Goal: Task Accomplishment & Management: Manage account settings

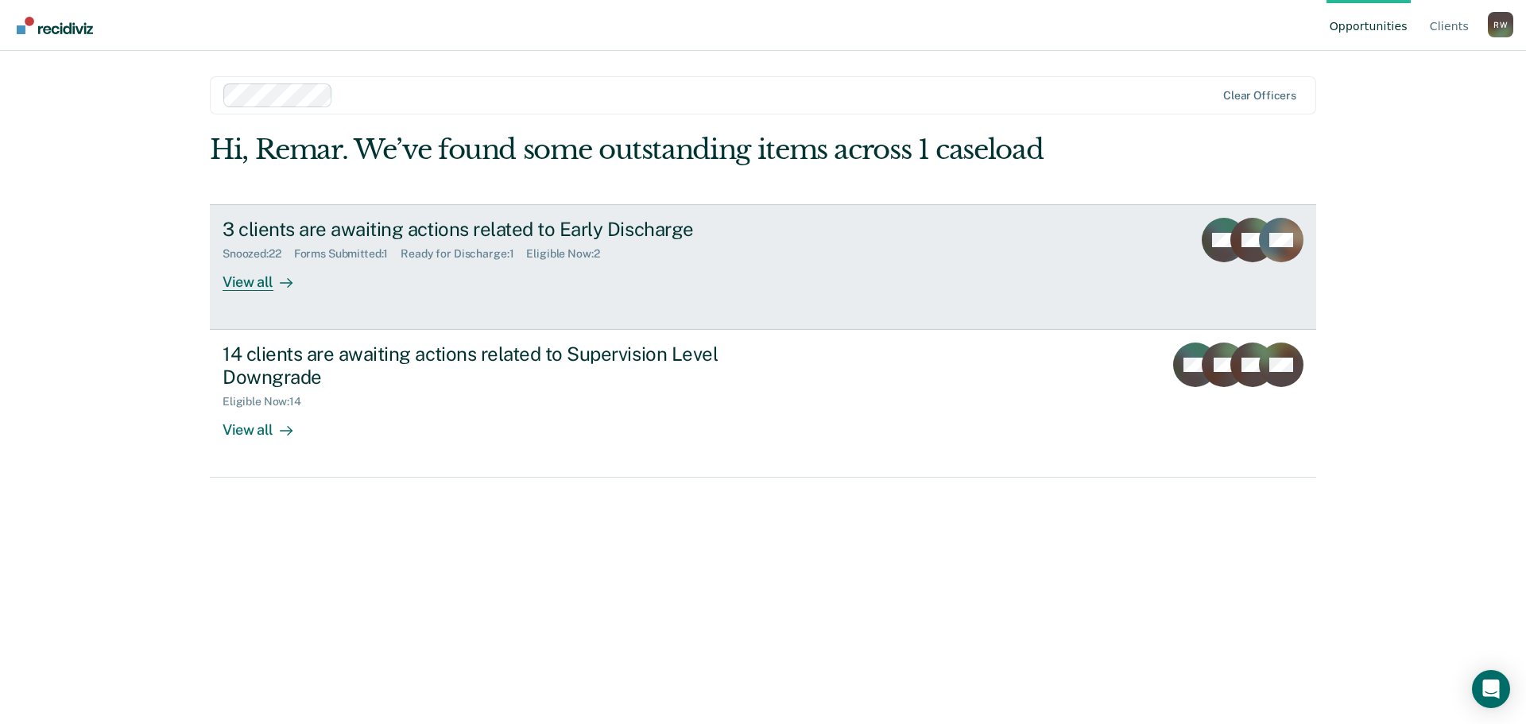
click at [262, 282] on div "View all" at bounding box center [267, 275] width 89 height 31
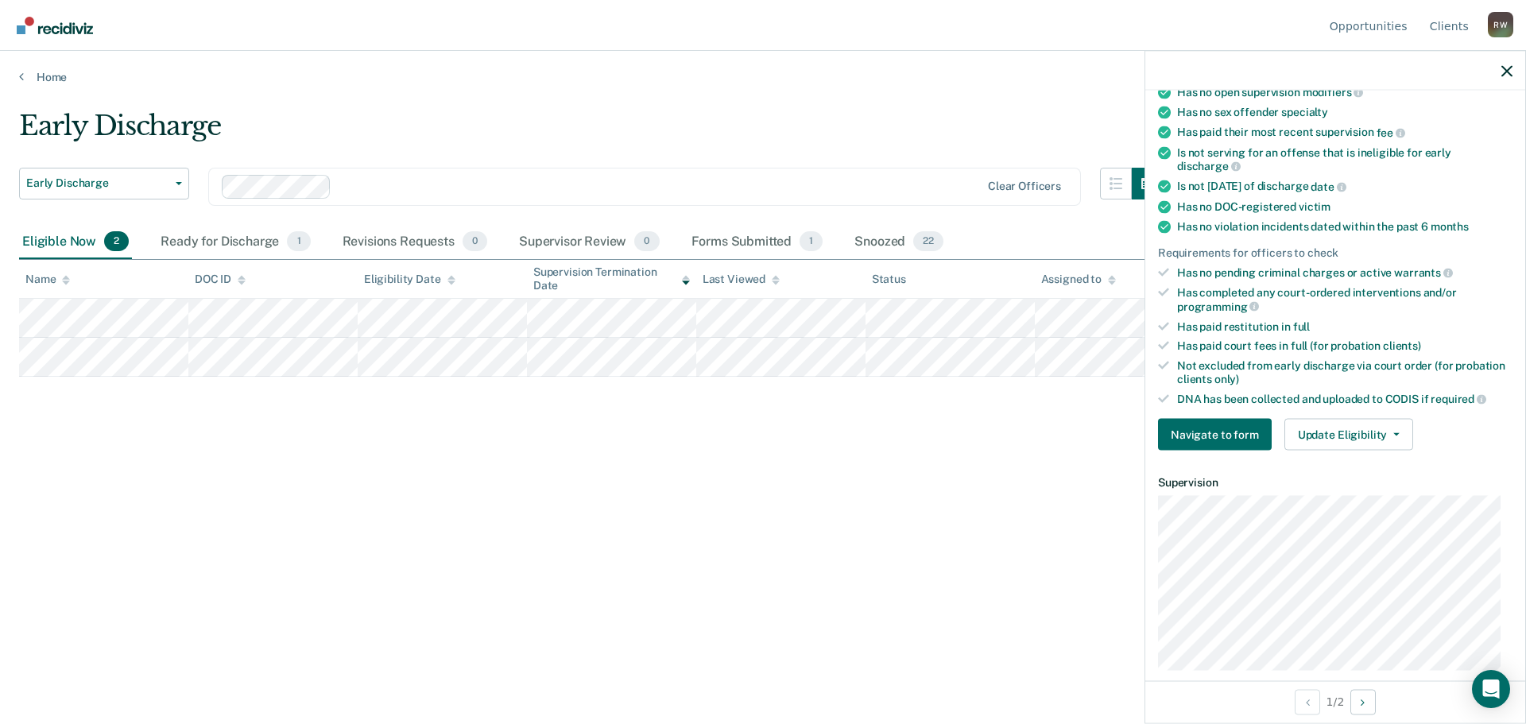
scroll to position [335, 0]
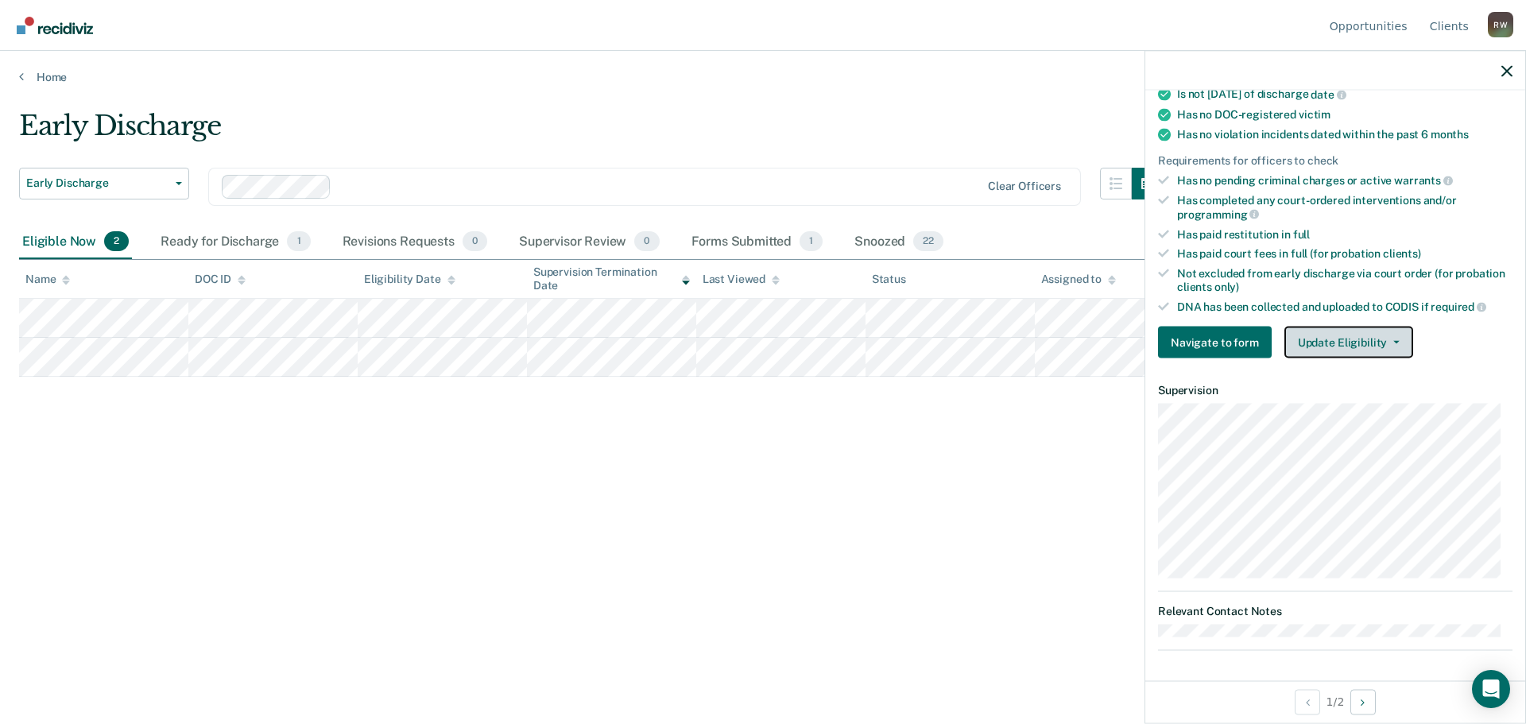
click at [1367, 341] on button "Update Eligibility" at bounding box center [1349, 343] width 129 height 32
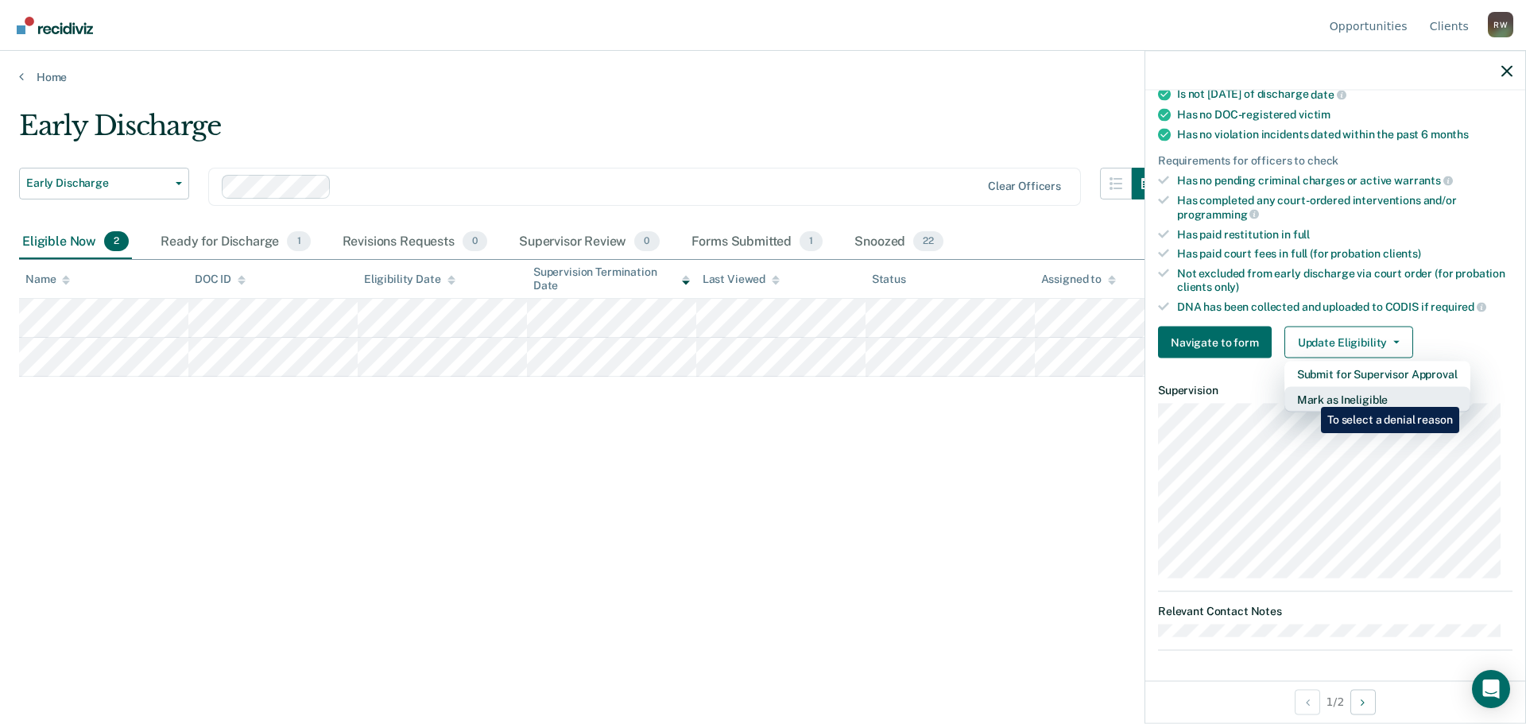
click at [1309, 395] on button "Mark as Ineligible" at bounding box center [1378, 399] width 186 height 25
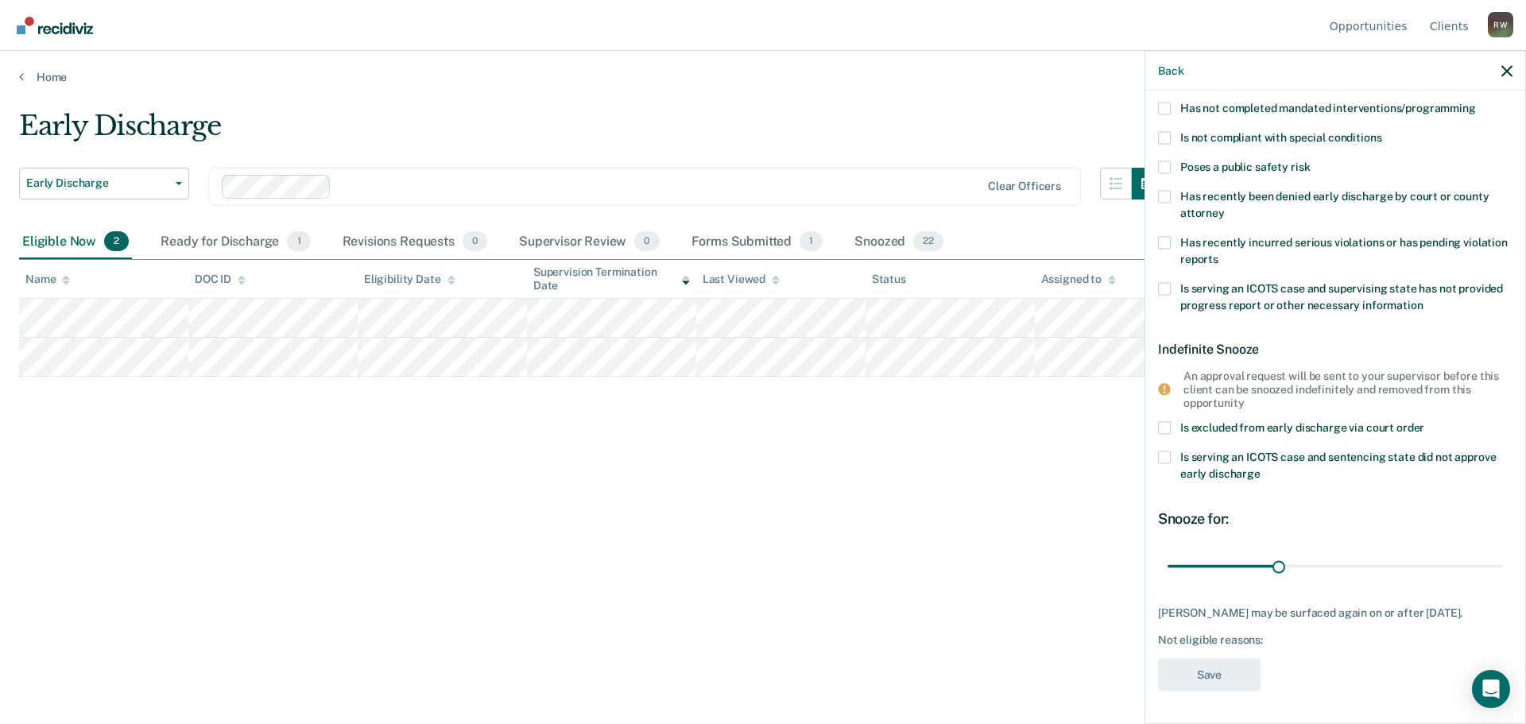
scroll to position [0, 0]
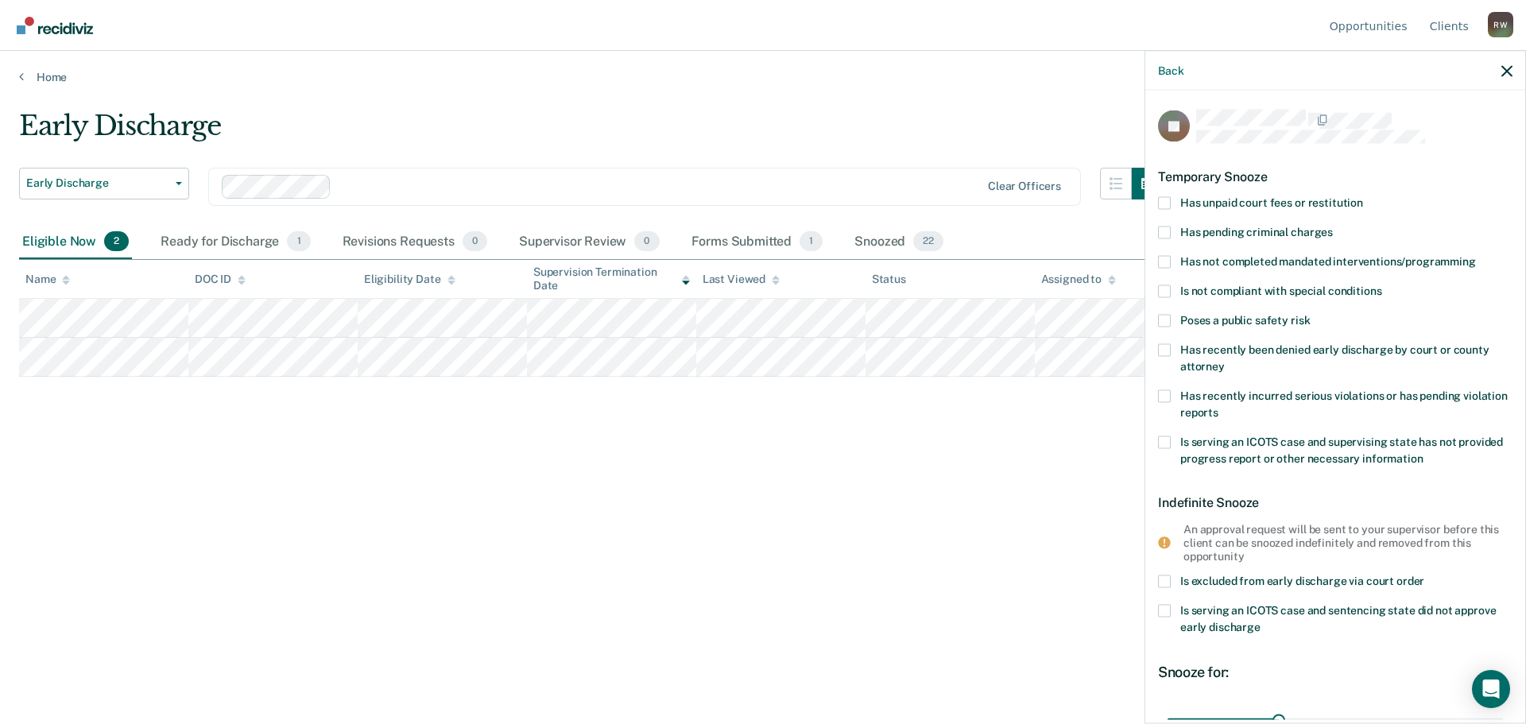
click at [1164, 262] on span at bounding box center [1164, 261] width 13 height 13
click at [1476, 255] on input "Has not completed mandated interventions/programming" at bounding box center [1476, 255] width 0 height 0
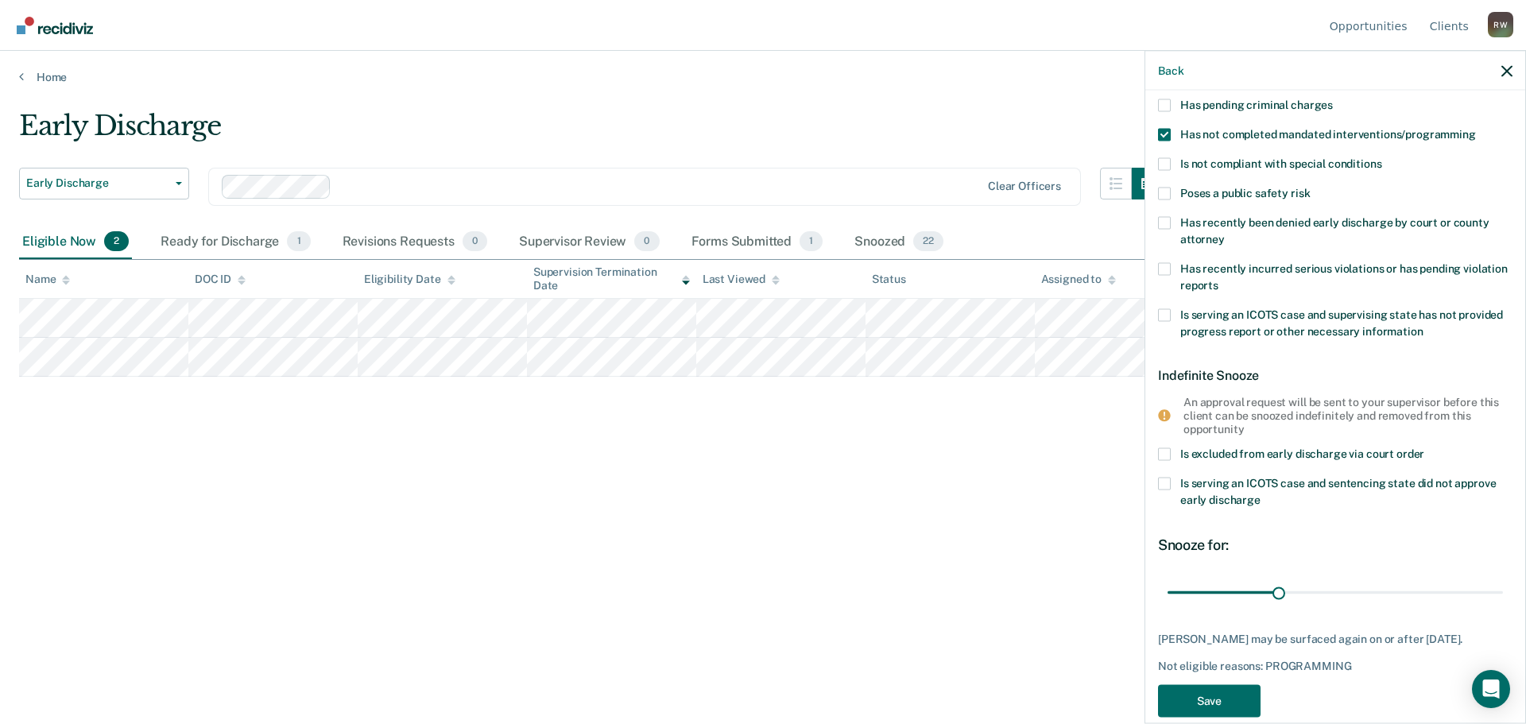
scroll to position [165, 0]
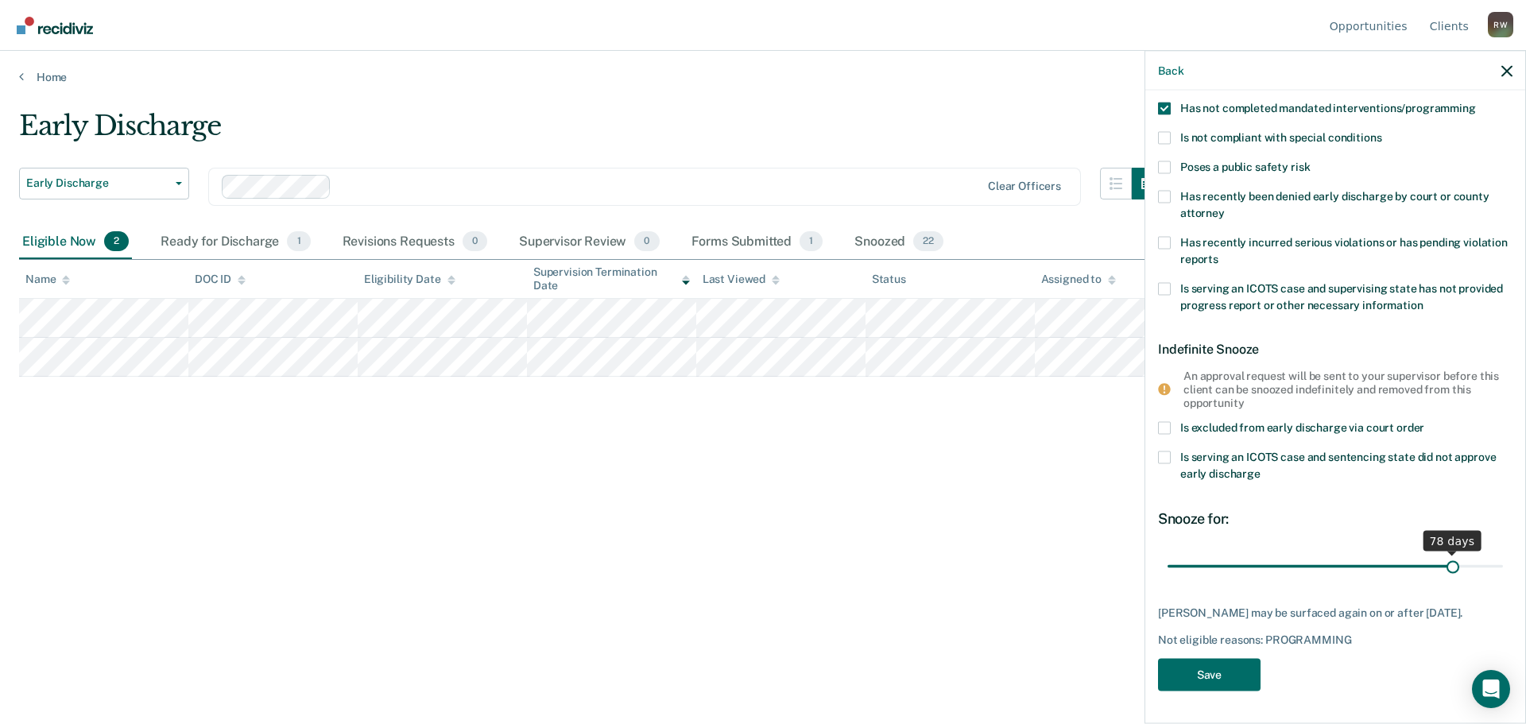
drag, startPoint x: 1274, startPoint y: 547, endPoint x: 1445, endPoint y: 539, distance: 170.3
click at [1445, 553] on input "range" at bounding box center [1335, 567] width 335 height 28
drag, startPoint x: 1444, startPoint y: 550, endPoint x: 1498, endPoint y: 541, distance: 54.9
type input "90"
click at [1498, 553] on input "range" at bounding box center [1335, 567] width 335 height 28
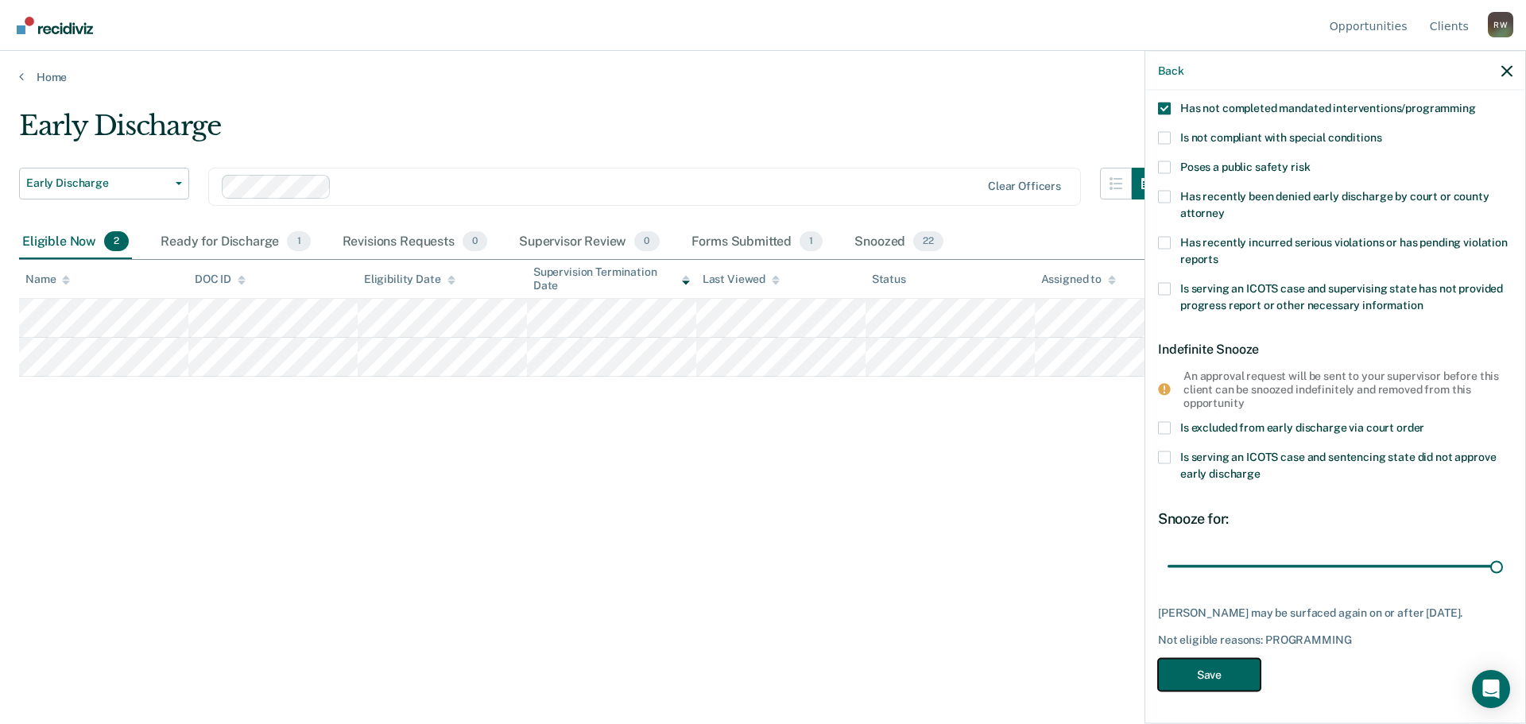
click at [1231, 673] on button "Save" at bounding box center [1209, 675] width 103 height 33
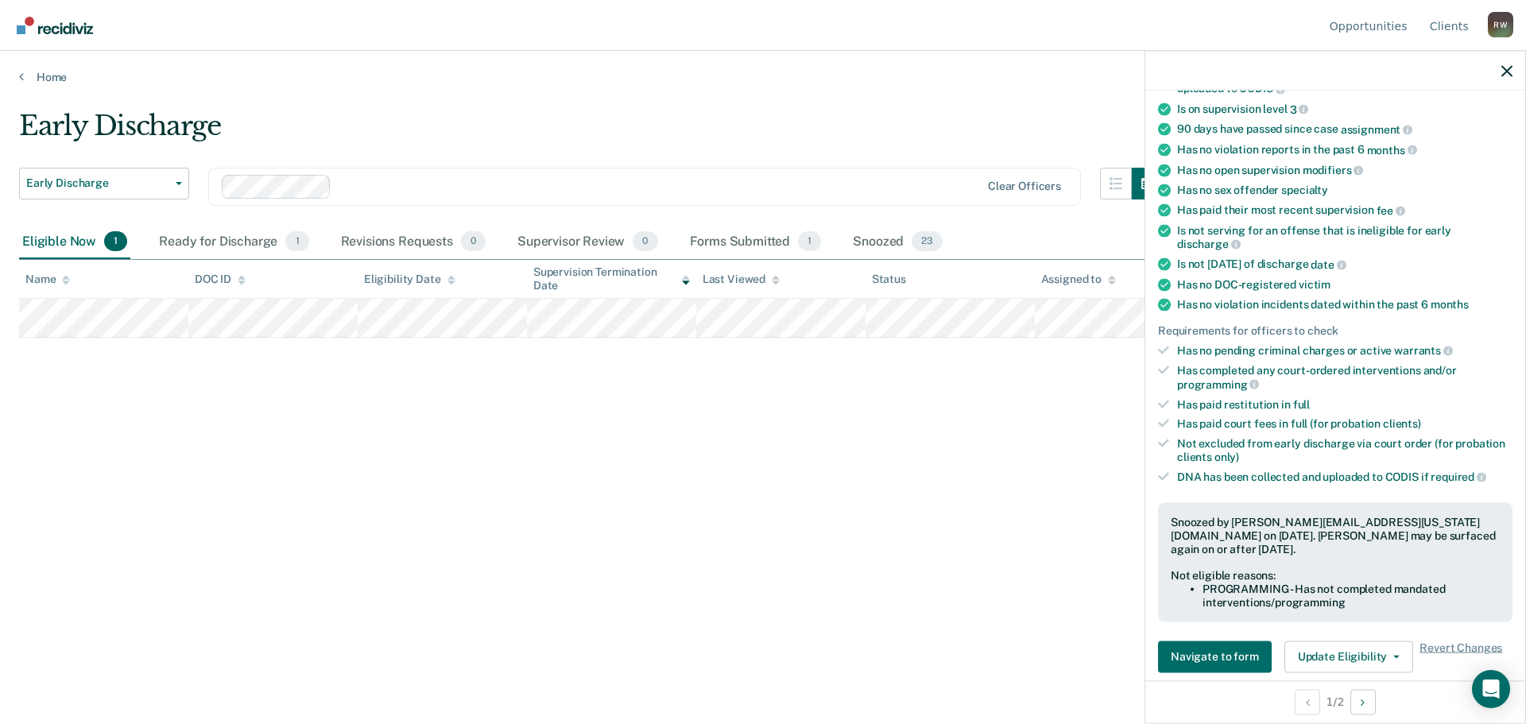
scroll to position [164, 0]
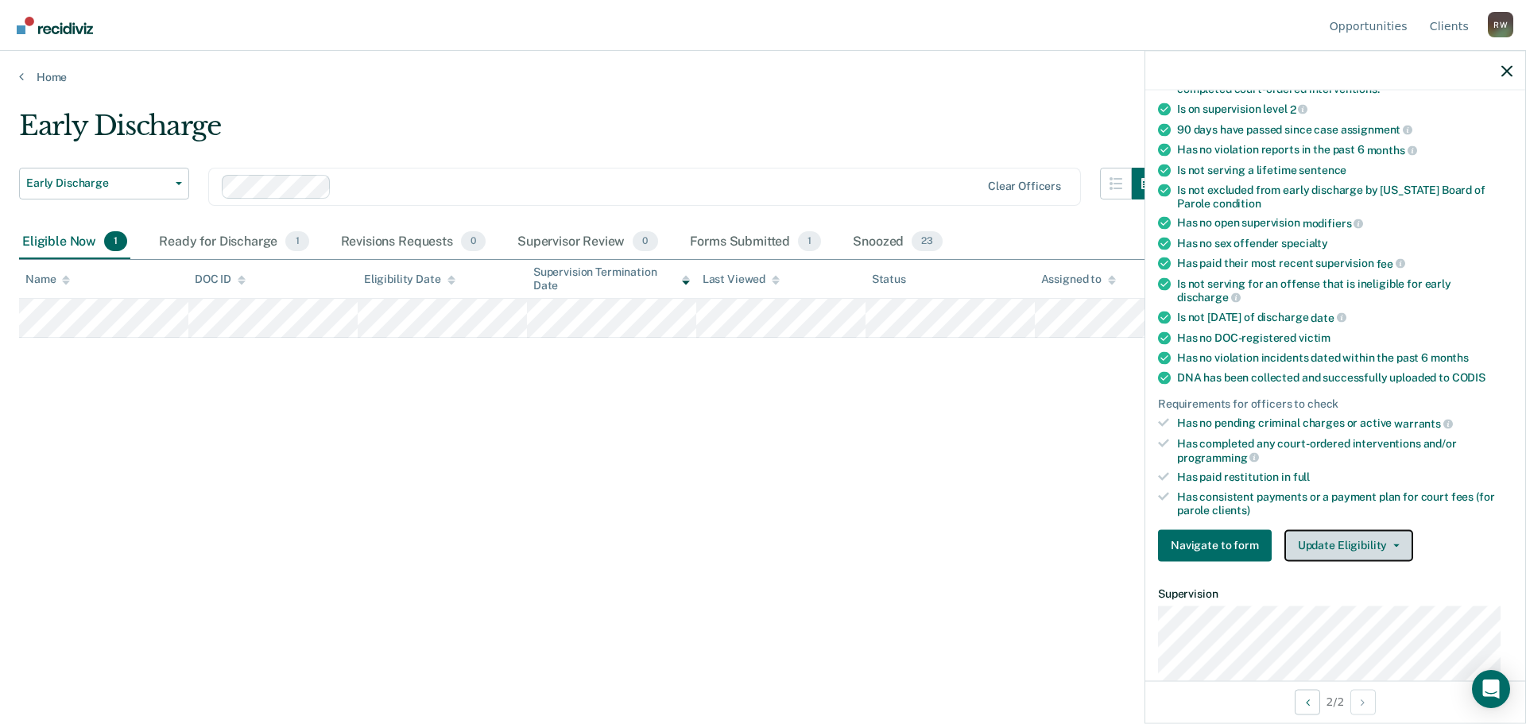
click at [1379, 535] on button "Update Eligibility" at bounding box center [1349, 545] width 129 height 32
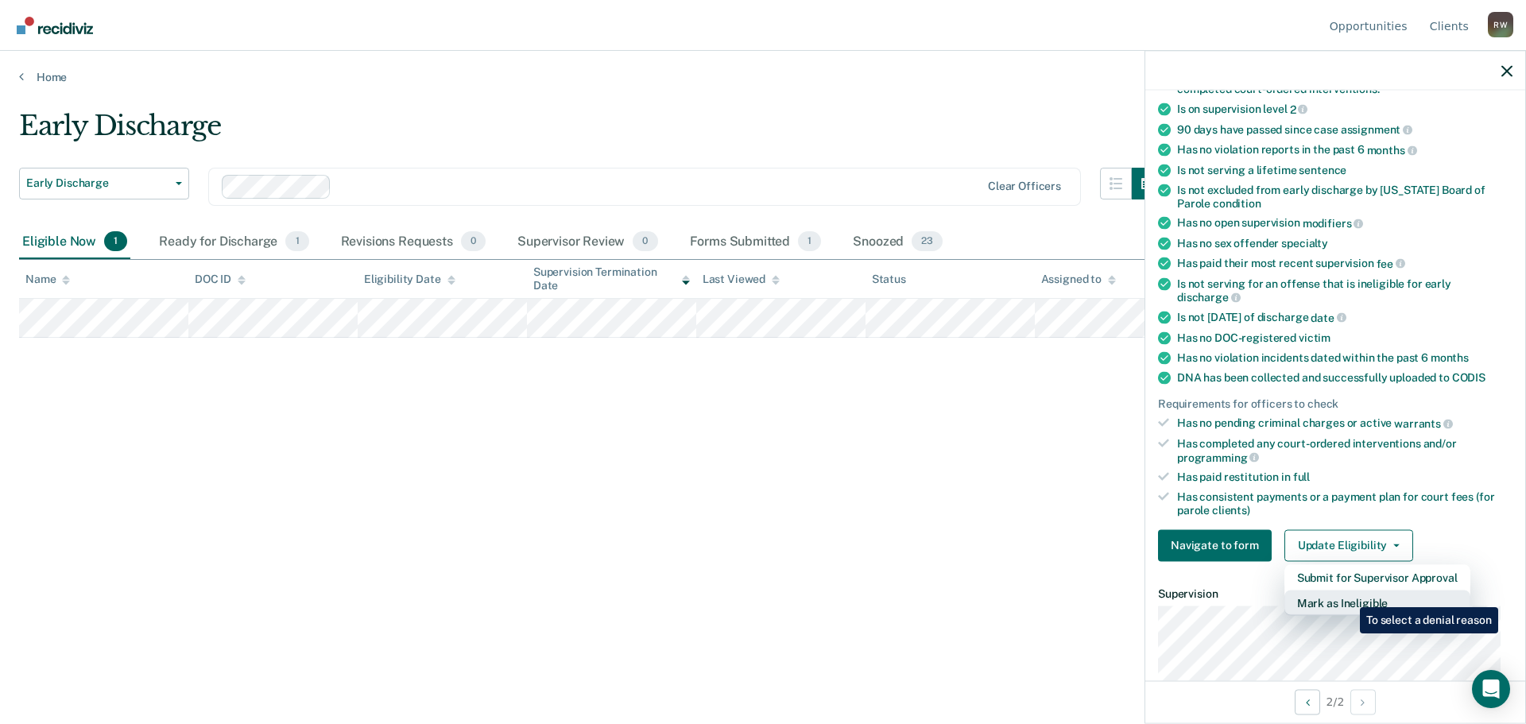
click at [1348, 595] on button "Mark as Ineligible" at bounding box center [1378, 602] width 186 height 25
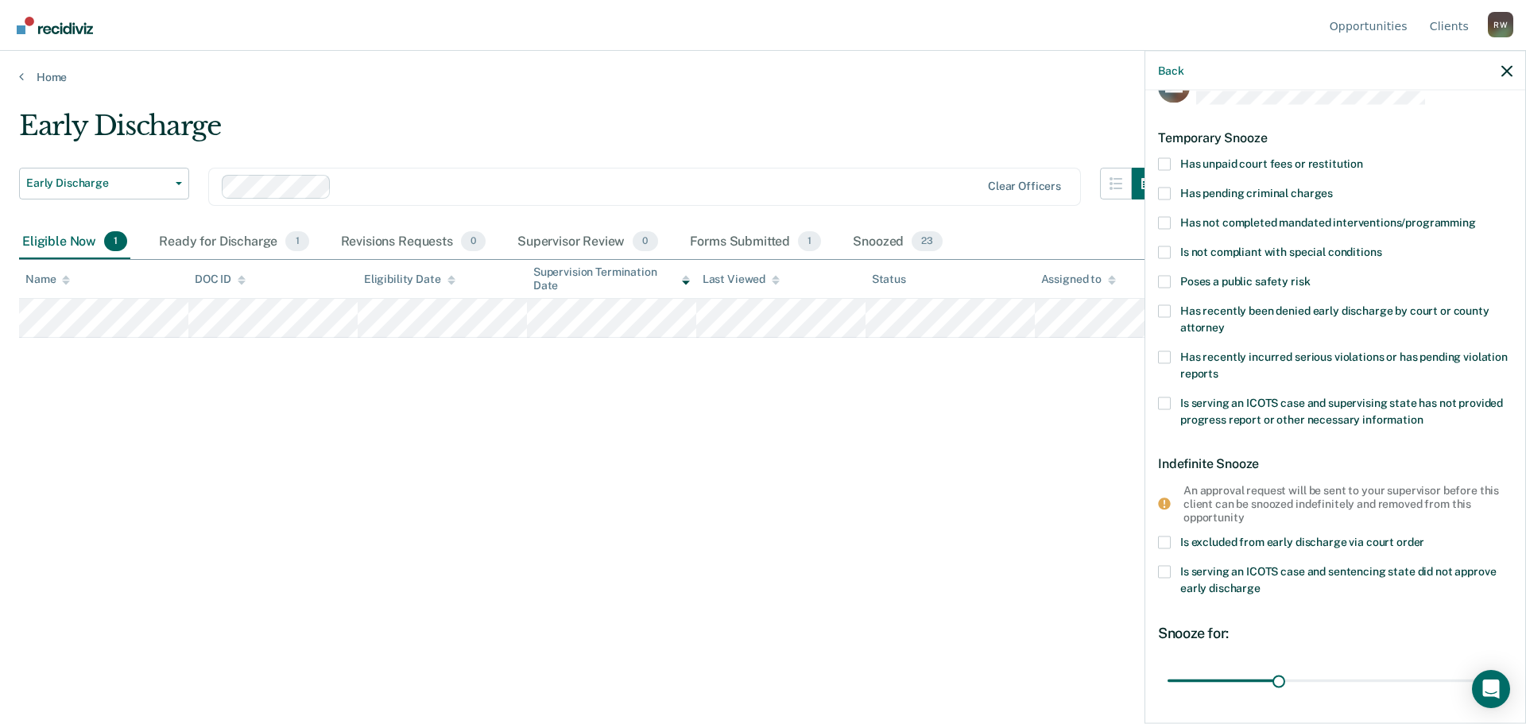
scroll to position [0, 0]
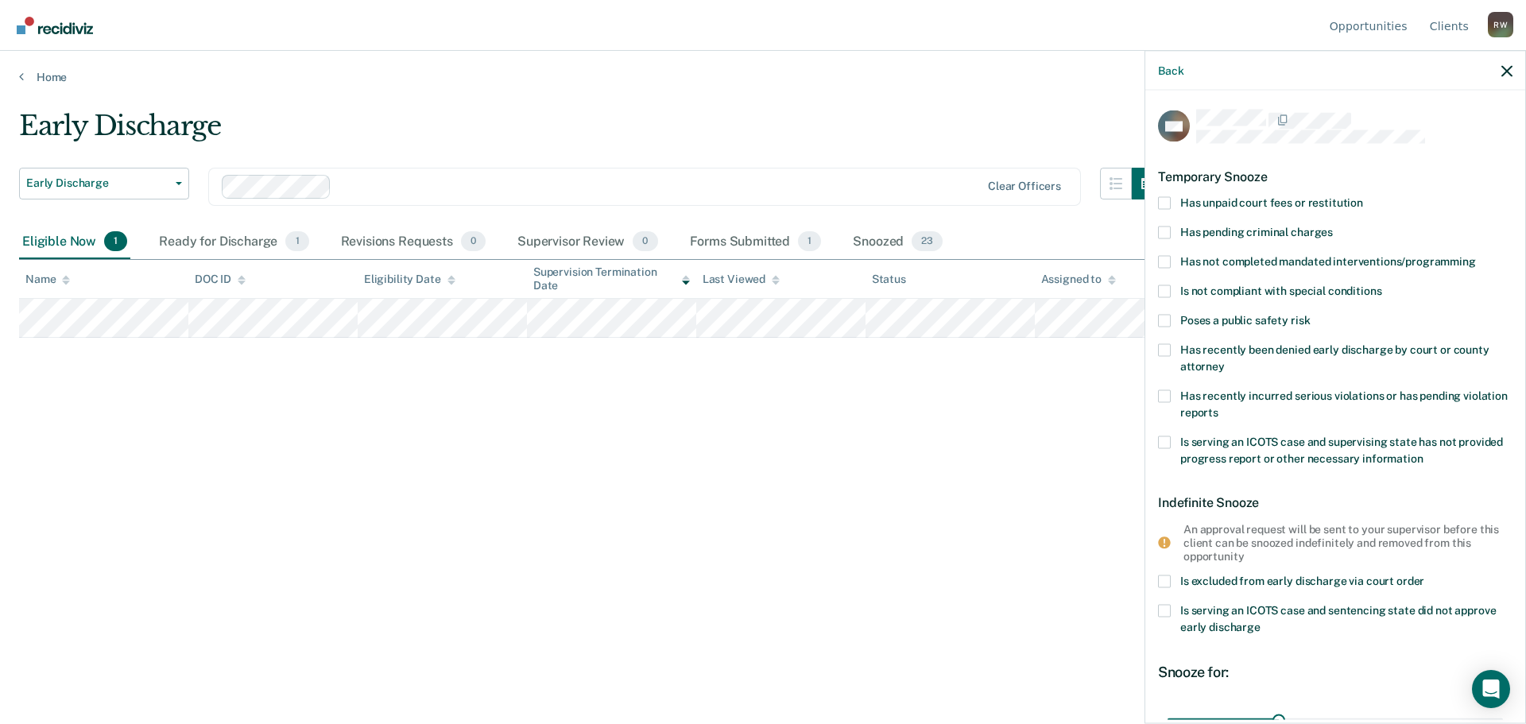
click at [1169, 442] on span at bounding box center [1164, 442] width 13 height 13
click at [1424, 452] on input "Is serving an ICOTS case and supervising state has not provided progress report…" at bounding box center [1424, 452] width 0 height 0
click at [1168, 436] on span at bounding box center [1164, 442] width 13 height 13
click at [1424, 452] on input "Is serving an ICOTS case and supervising state has not provided progress report…" at bounding box center [1424, 452] width 0 height 0
click at [1167, 609] on span at bounding box center [1164, 611] width 13 height 13
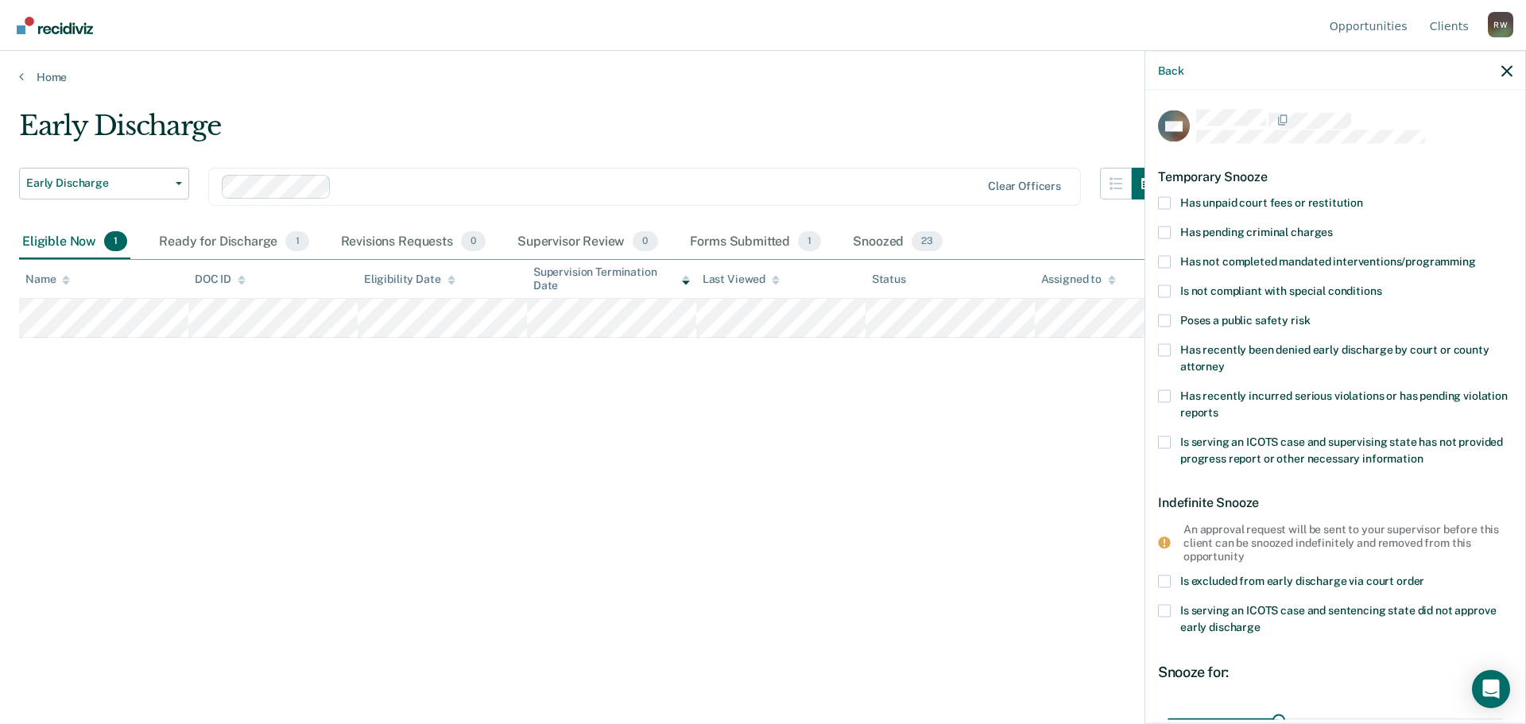
click at [1261, 622] on input "Is serving an ICOTS case and sentencing state did not approve early discharge" at bounding box center [1261, 622] width 0 height 0
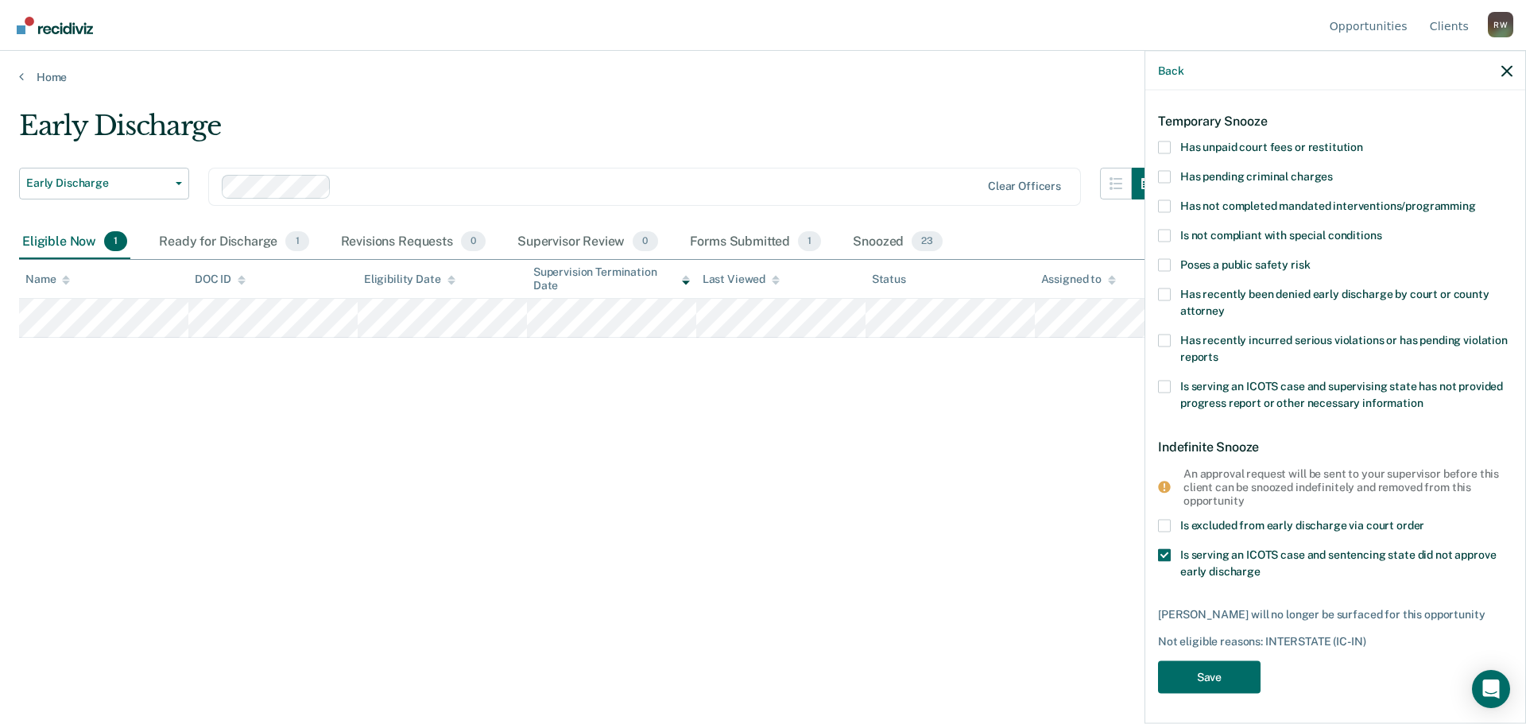
click at [1169, 555] on span at bounding box center [1164, 555] width 13 height 13
click at [1261, 566] on input "Is serving an ICOTS case and sentencing state did not approve early discharge" at bounding box center [1261, 566] width 0 height 0
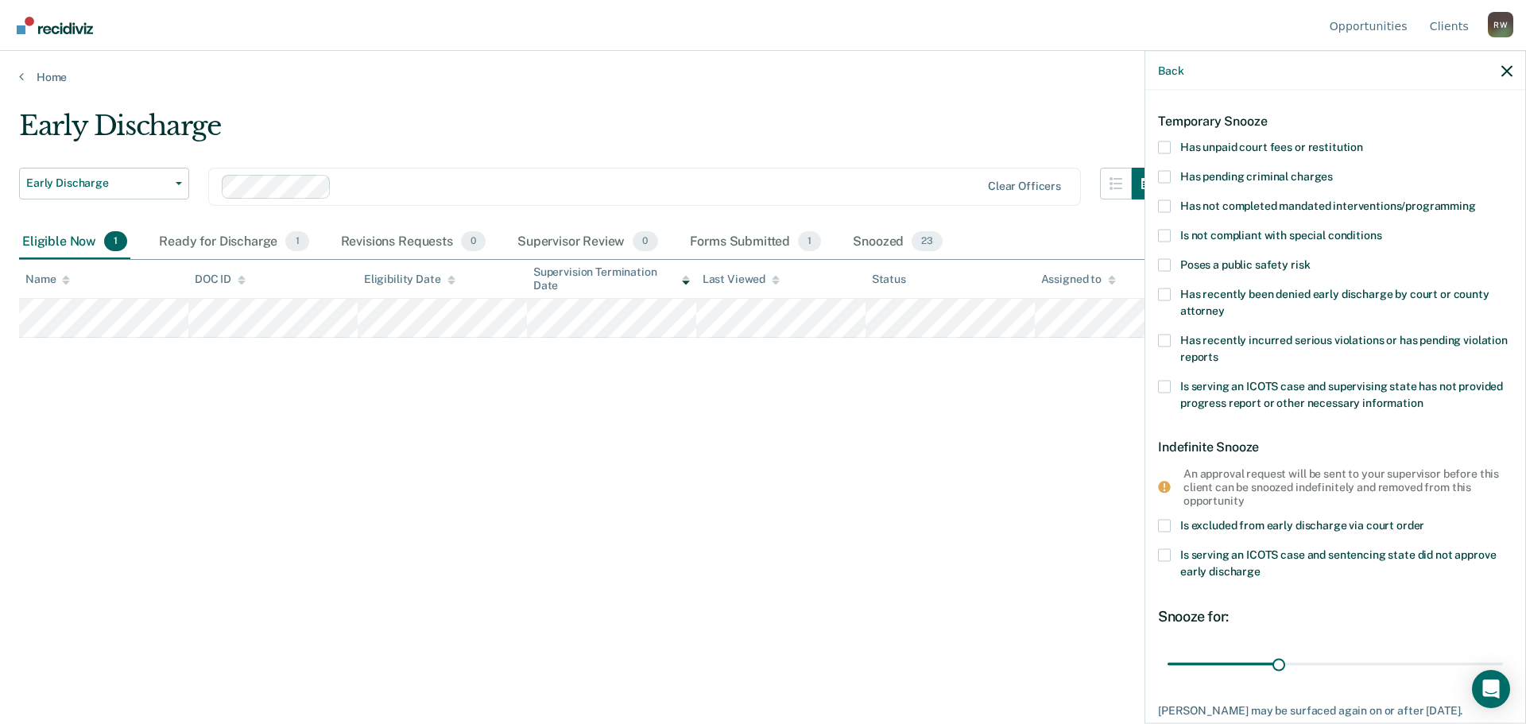
click at [1173, 389] on label "Is serving an ICOTS case and supervising state has not provided progress report…" at bounding box center [1335, 396] width 355 height 33
click at [1424, 397] on input "Is serving an ICOTS case and supervising state has not provided progress report…" at bounding box center [1424, 397] width 0 height 0
drag, startPoint x: 1240, startPoint y: 661, endPoint x: 1194, endPoint y: 664, distance: 46.2
type input "10"
click at [1194, 664] on input "range" at bounding box center [1335, 664] width 335 height 28
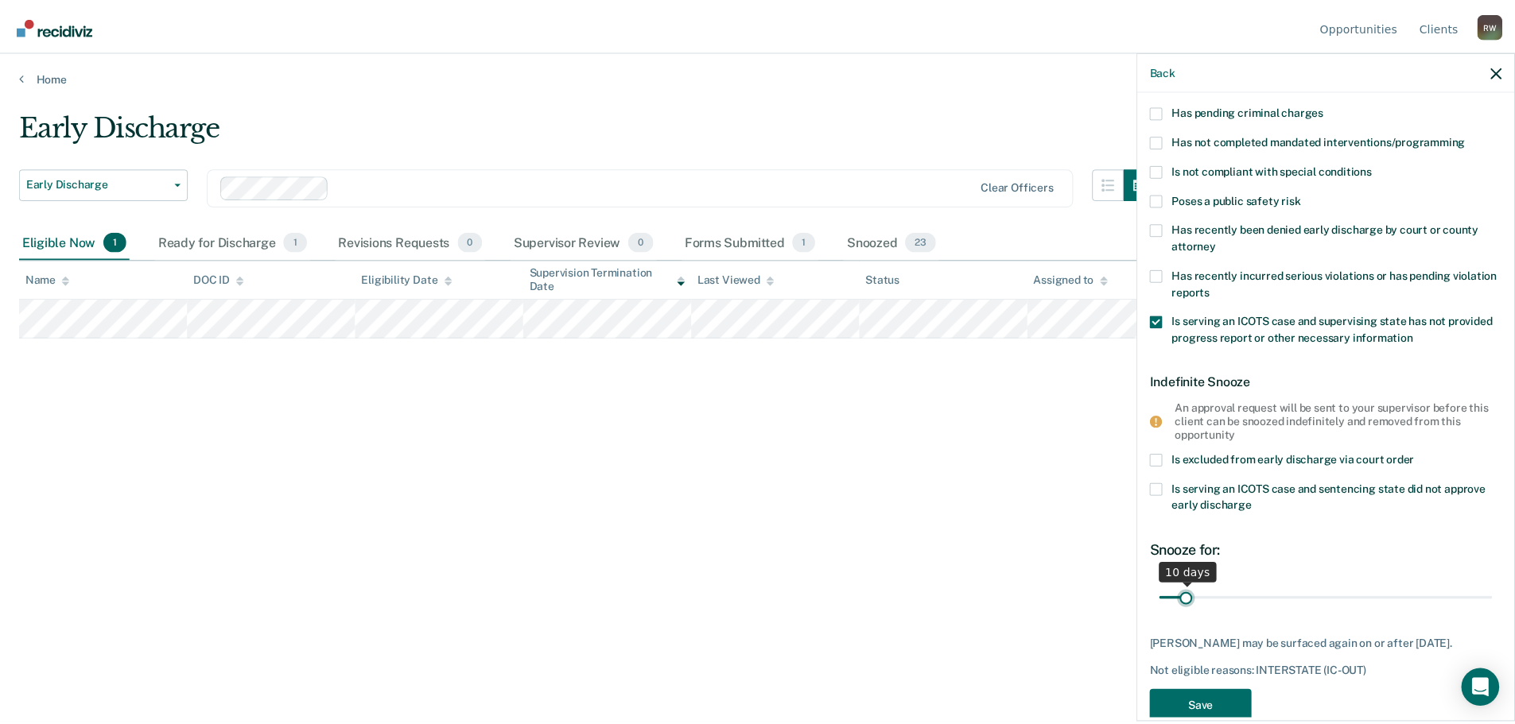
scroll to position [152, 0]
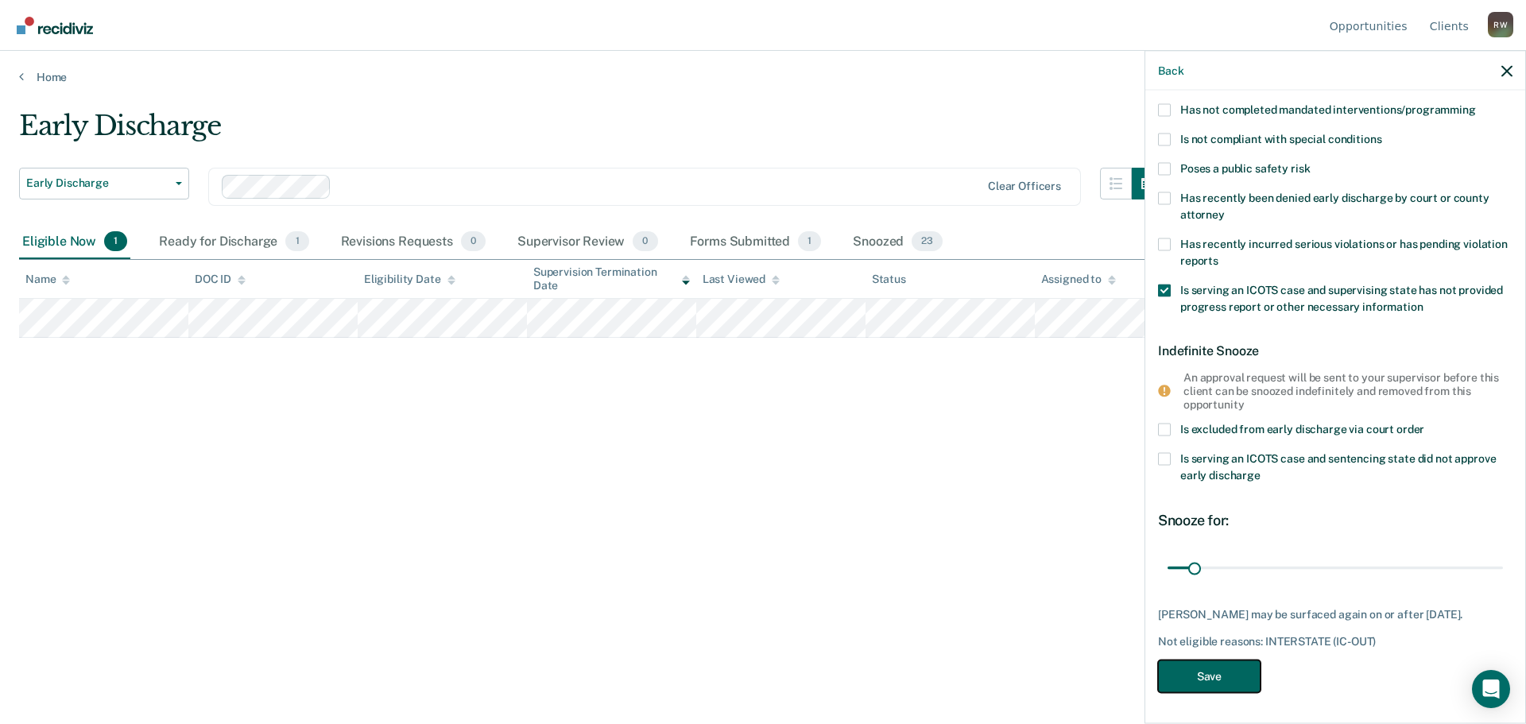
click at [1228, 669] on button "Save" at bounding box center [1209, 677] width 103 height 33
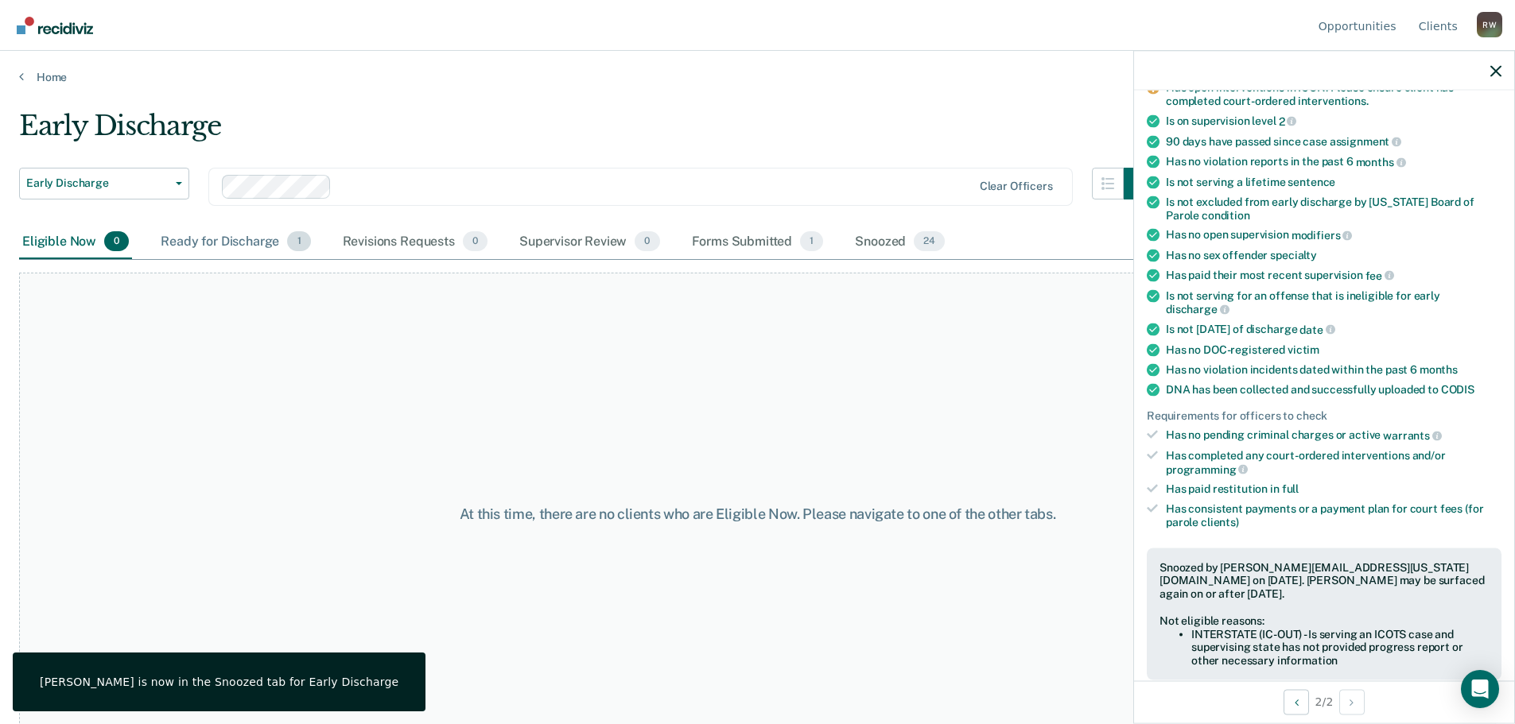
click at [206, 239] on div "Ready for Discharge 1" at bounding box center [235, 242] width 156 height 35
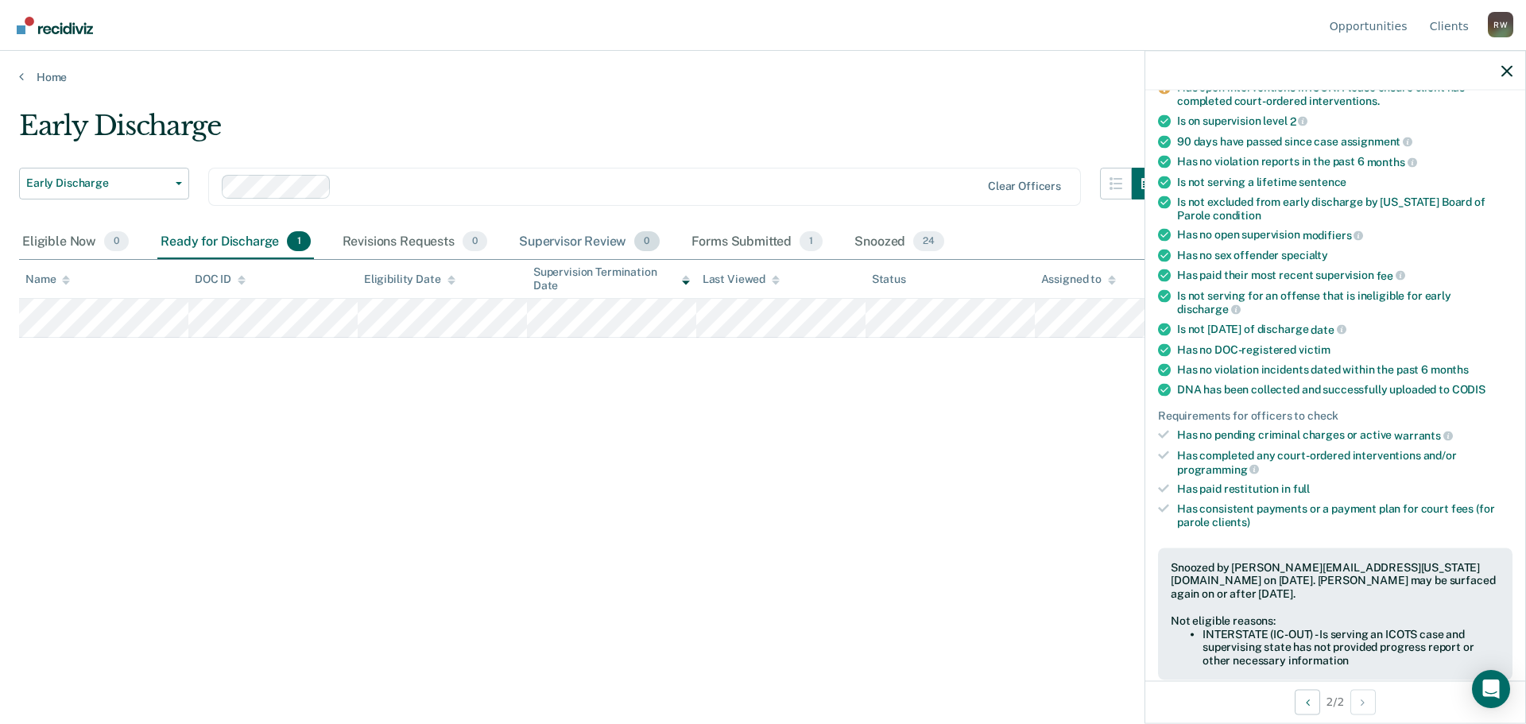
click at [547, 242] on div "Supervisor Review 0" at bounding box center [589, 242] width 147 height 35
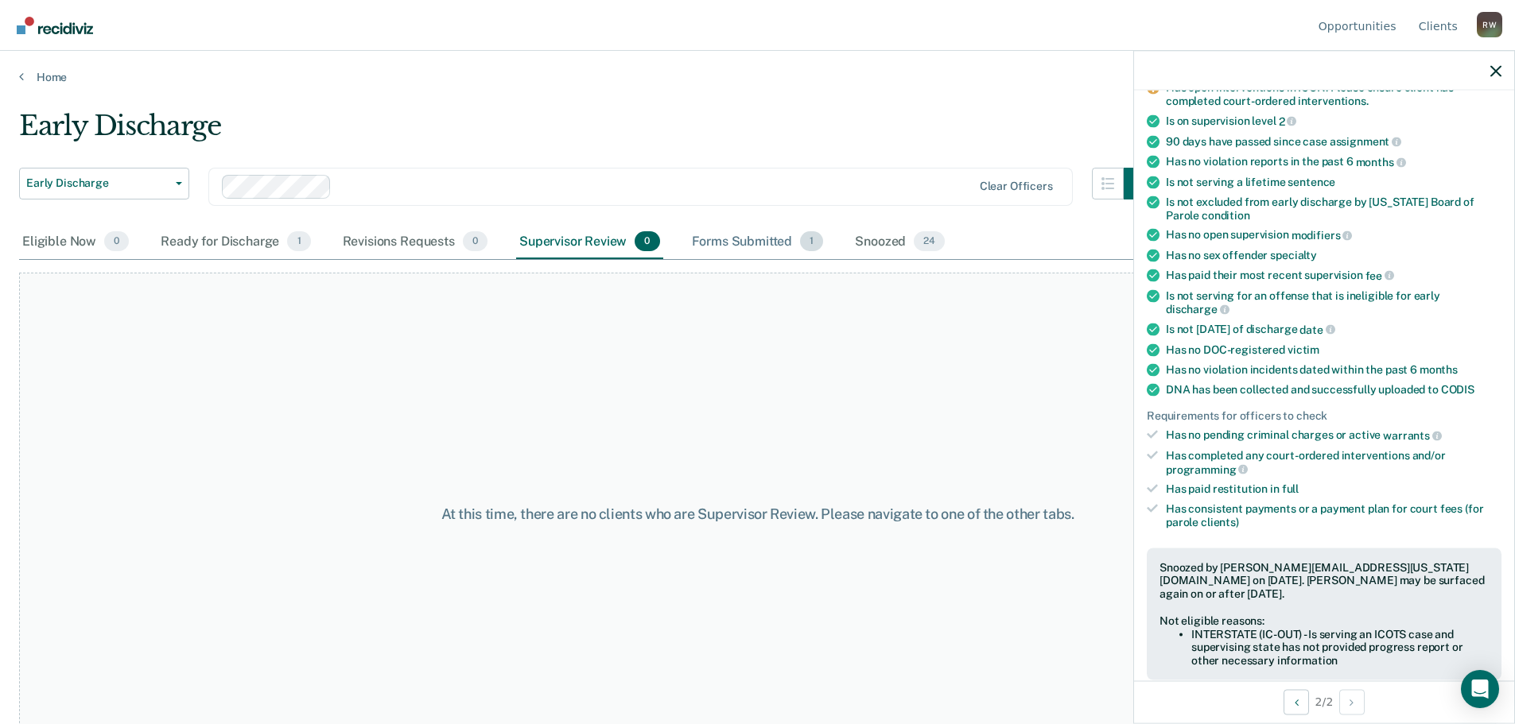
click at [716, 240] on div "Forms Submitted 1" at bounding box center [757, 242] width 138 height 35
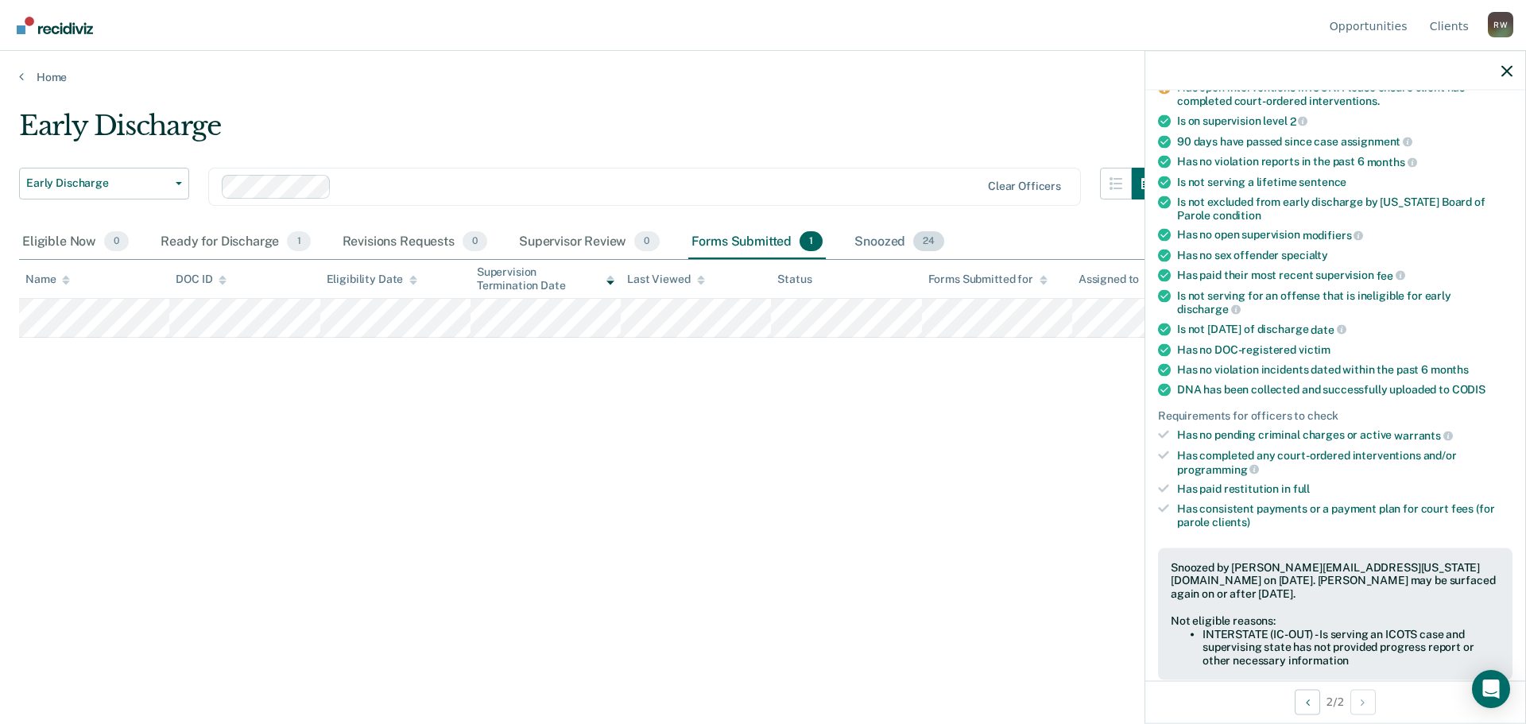
click at [878, 242] on div "Snoozed 24" at bounding box center [899, 242] width 96 height 35
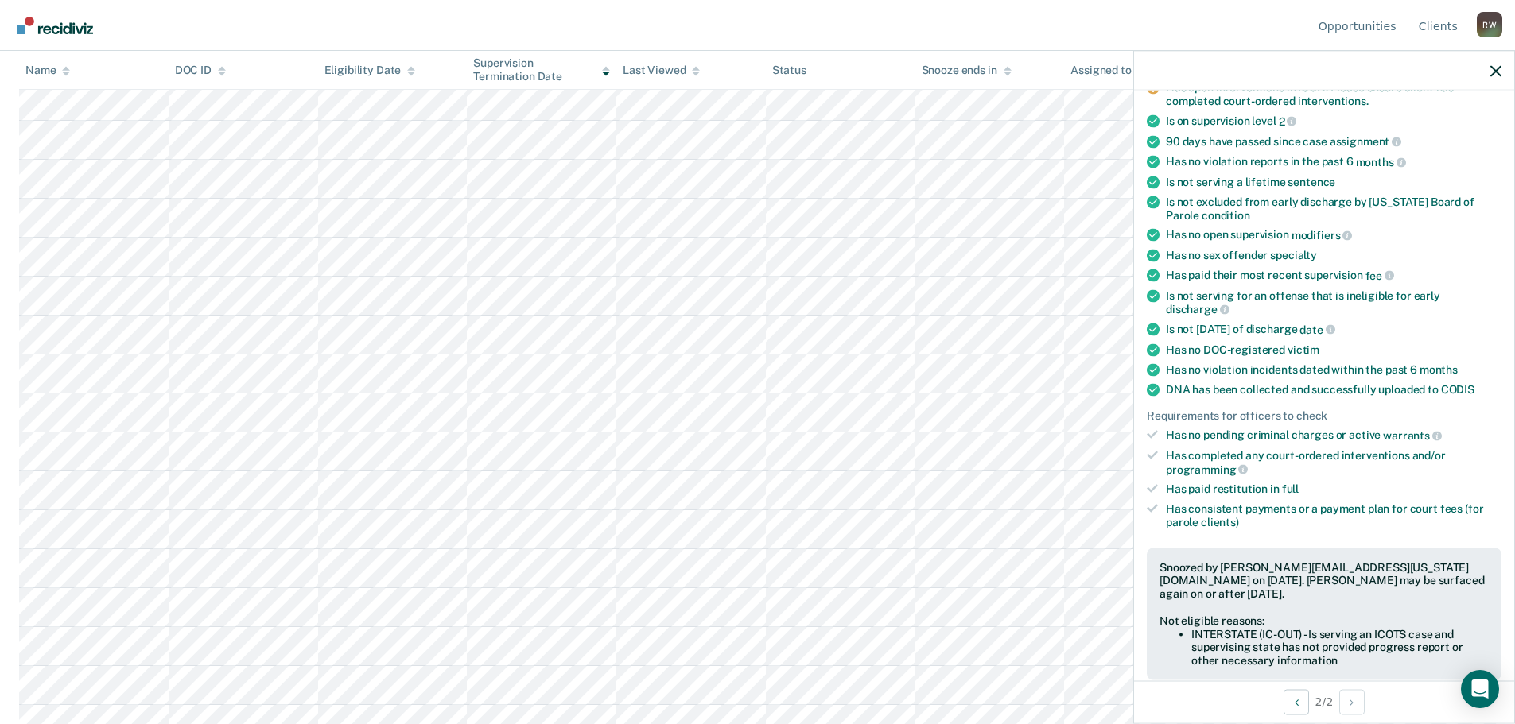
scroll to position [510, 0]
click at [1495, 69] on icon "button" at bounding box center [1495, 70] width 11 height 11
